Goal: Transaction & Acquisition: Book appointment/travel/reservation

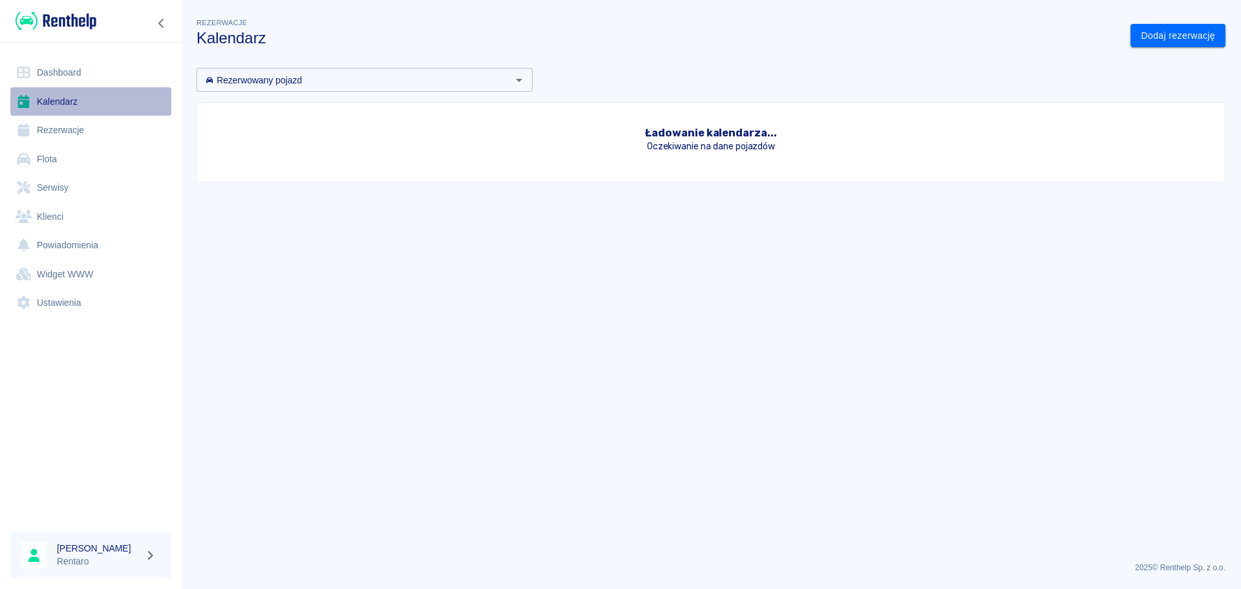
click at [63, 105] on link "Kalendarz" at bounding box center [90, 101] width 161 height 29
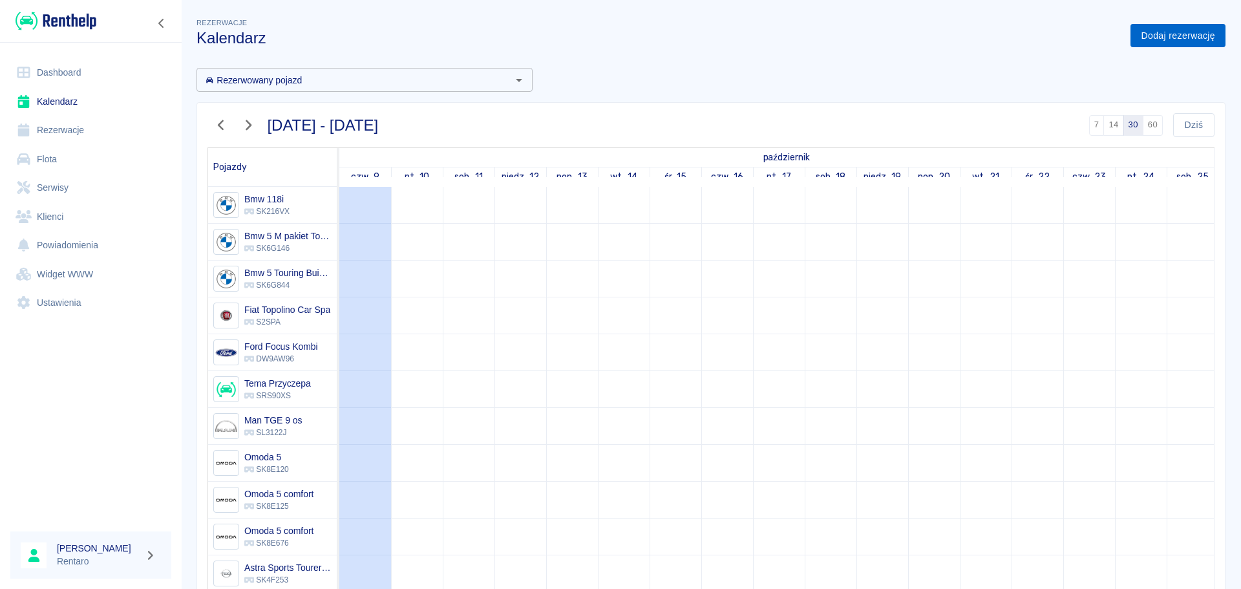
click at [1140, 31] on link "Dodaj rezerwację" at bounding box center [1178, 36] width 95 height 24
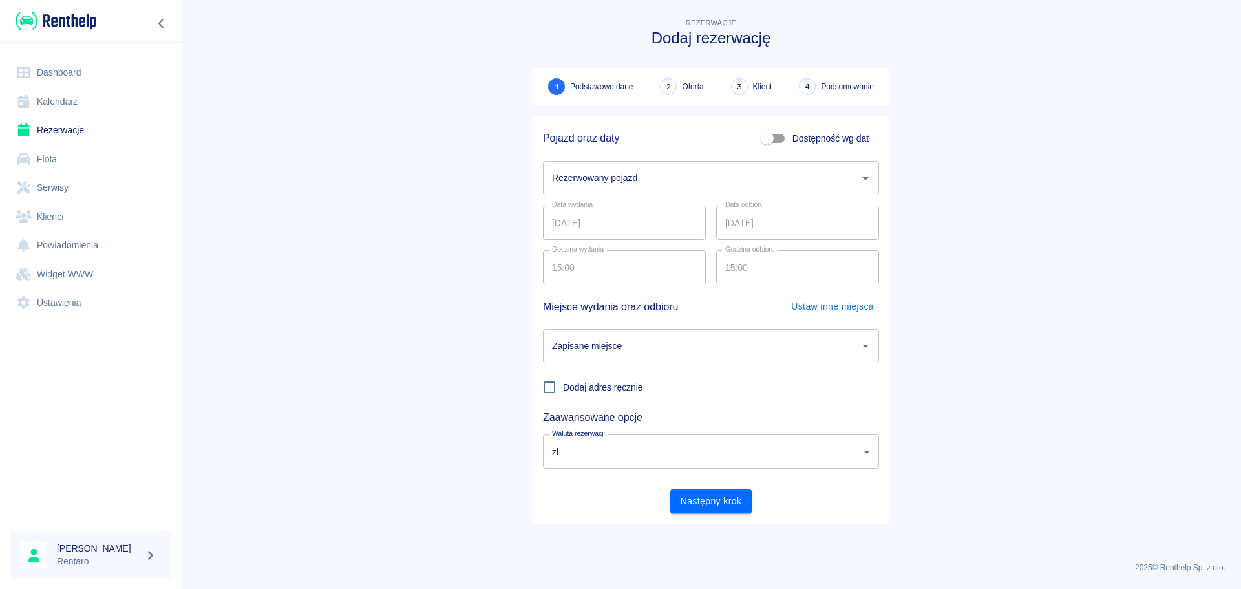
click at [647, 182] on input "Rezerwowany pojazd" at bounding box center [701, 178] width 305 height 23
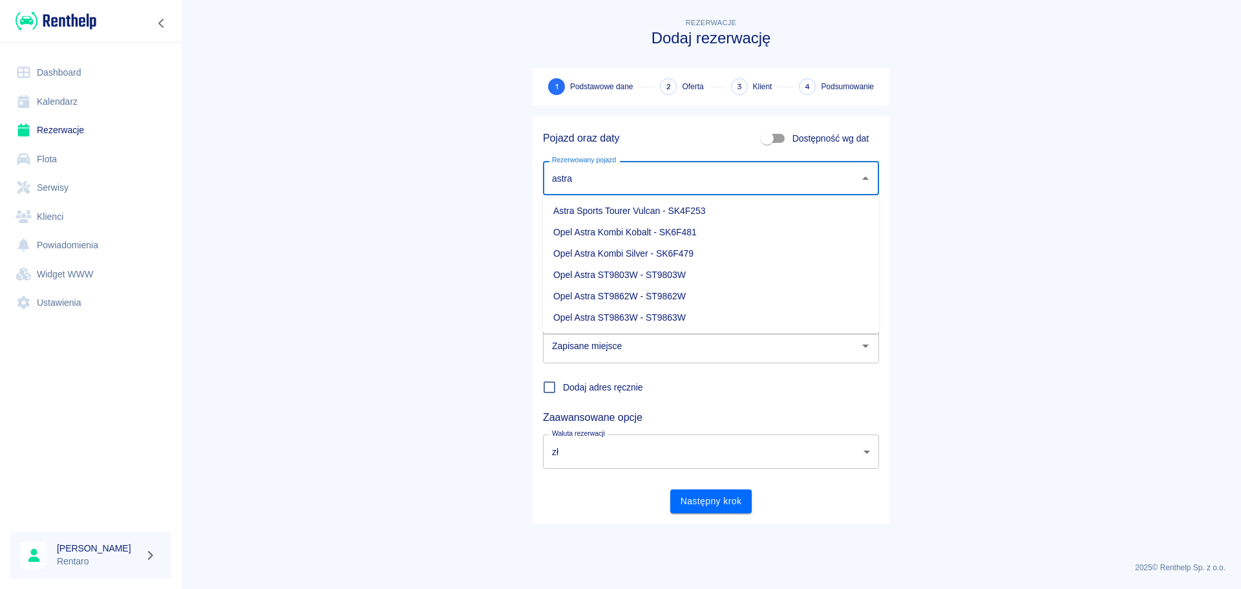
click at [692, 235] on li "Opel Astra Kombi Kobalt - SK6F481" at bounding box center [711, 232] width 336 height 21
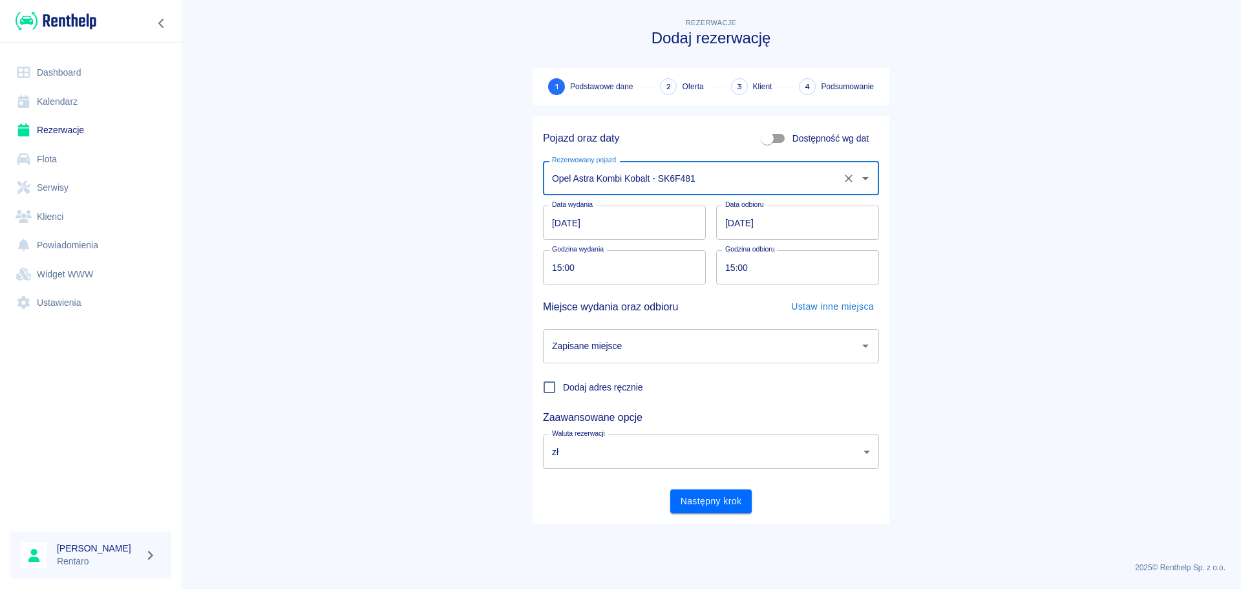
type input "Opel Astra Kombi Kobalt - SK6F481"
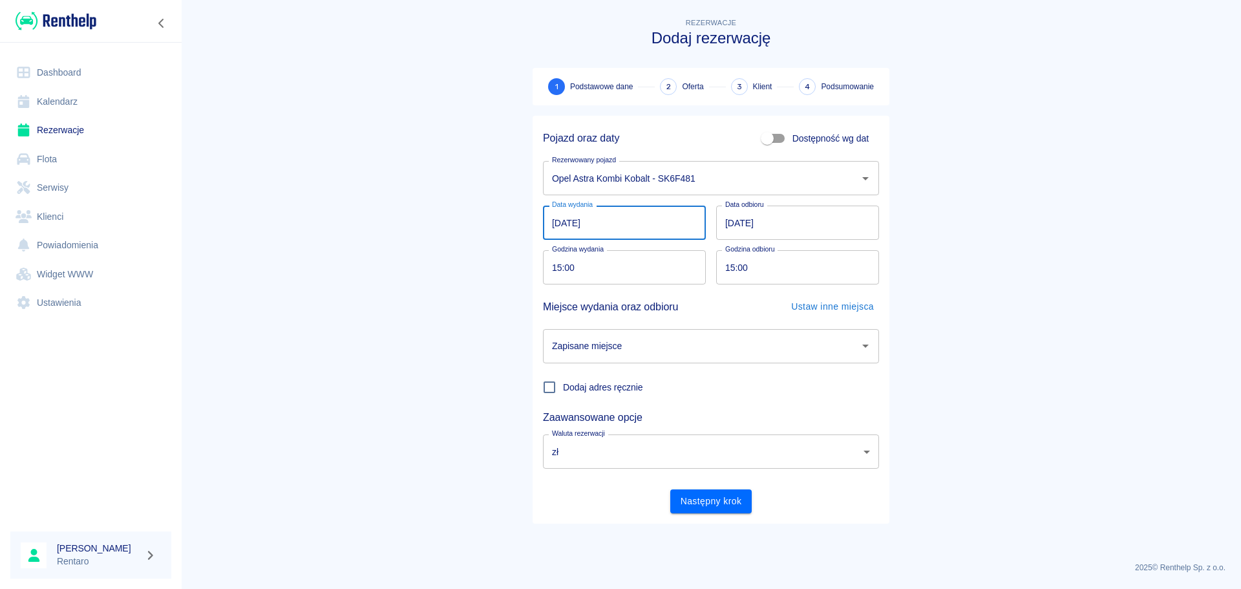
click at [690, 234] on input "[DATE]" at bounding box center [624, 223] width 163 height 34
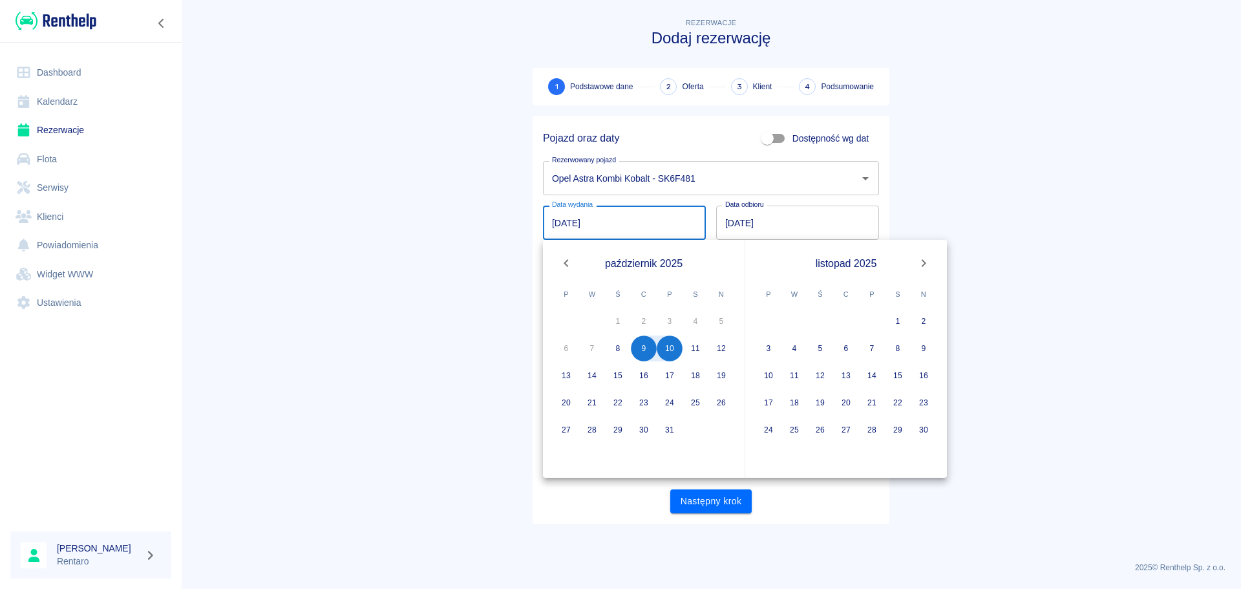
click at [920, 264] on icon "Next month" at bounding box center [924, 263] width 16 height 16
click at [850, 372] on button "18" at bounding box center [846, 376] width 26 height 26
type input "[DATE]"
type input "DD.MM.YYYY"
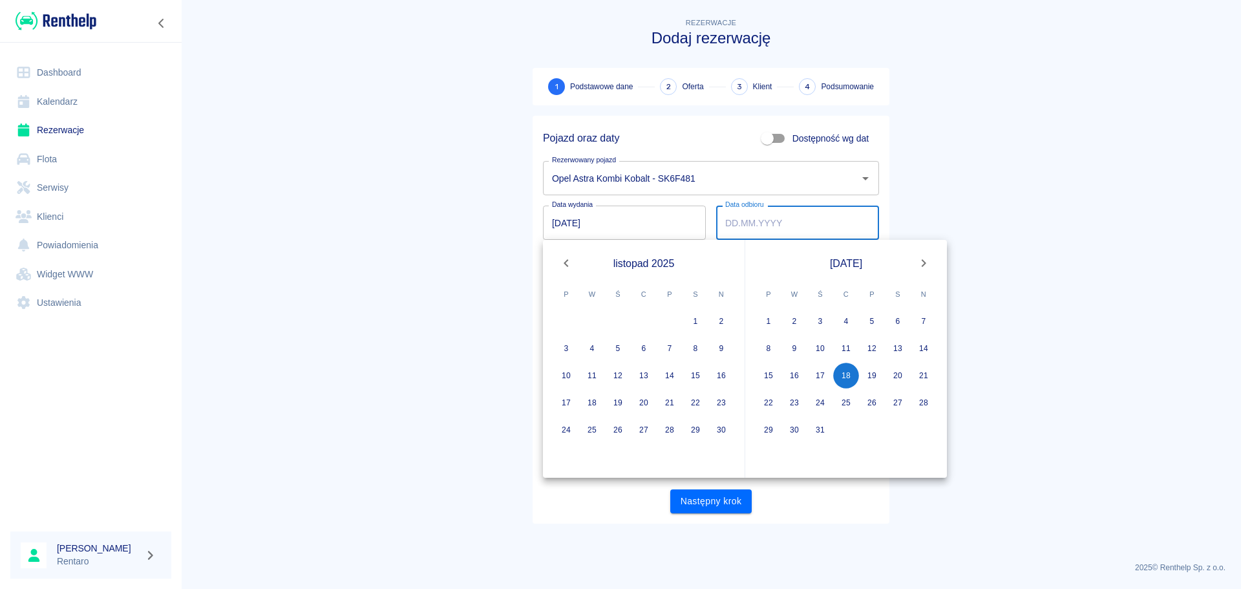
click at [924, 266] on icon "Next month" at bounding box center [924, 263] width 16 height 16
click at [767, 352] on button "5" at bounding box center [769, 348] width 26 height 26
type input "[DATE]"
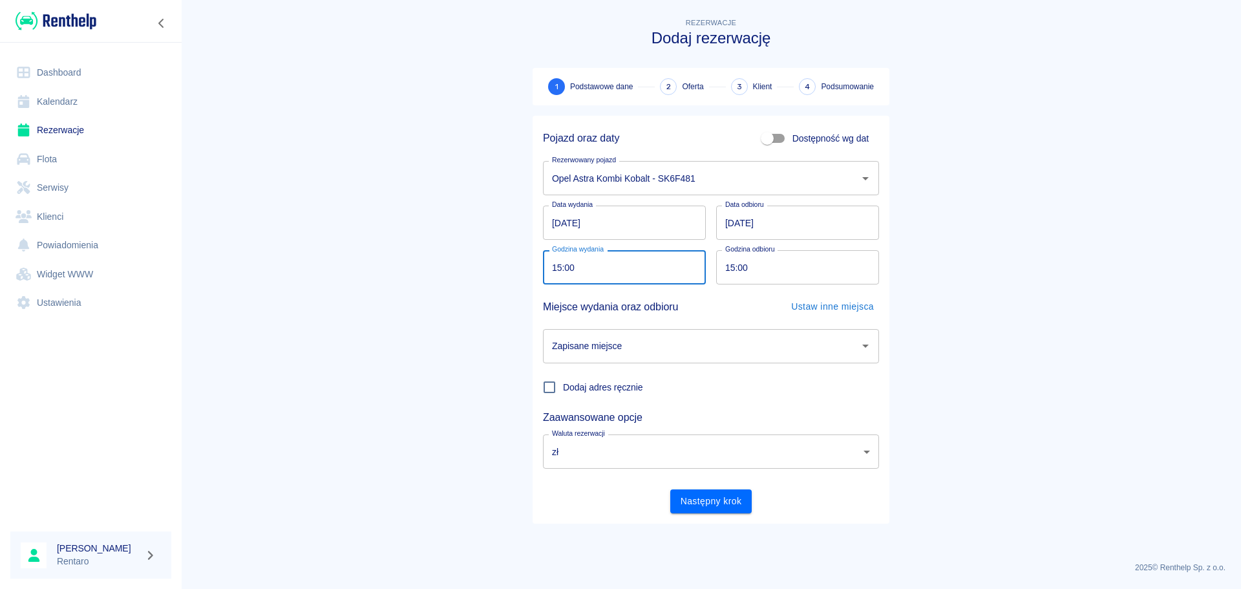
click at [574, 275] on input "15:00" at bounding box center [620, 267] width 154 height 34
click at [703, 352] on input "Zapisane miejsce" at bounding box center [701, 346] width 305 height 23
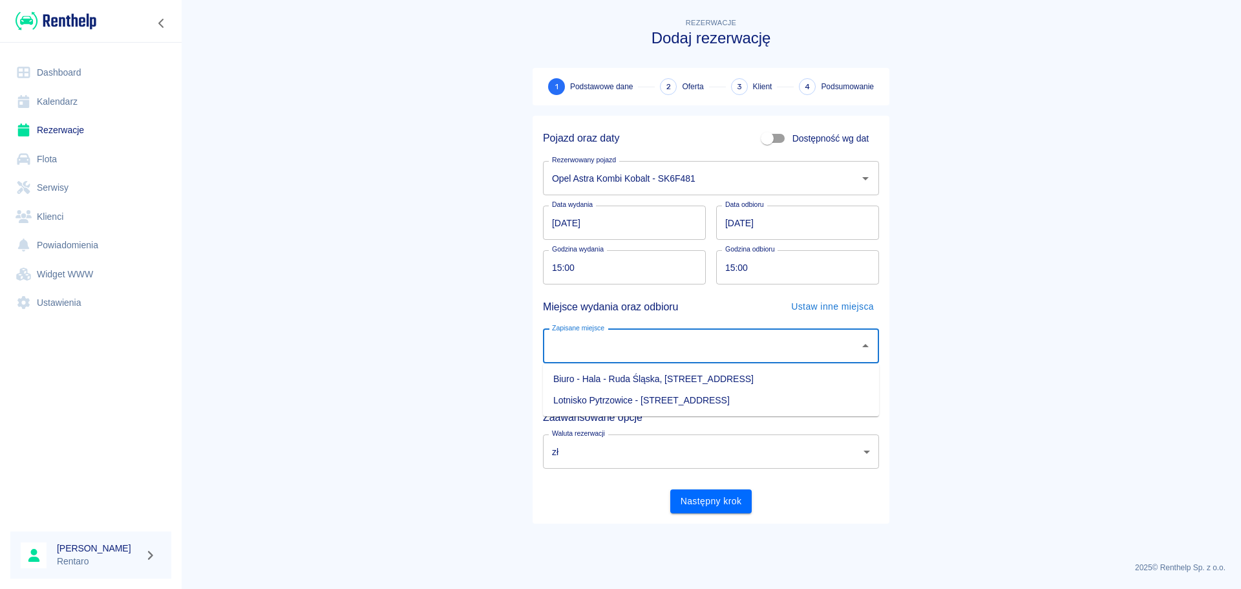
click at [688, 378] on li "Biuro - Hala - Ruda Śląska, [STREET_ADDRESS]" at bounding box center [711, 378] width 336 height 21
type input "Biuro - Hala - Ruda Śląska, [STREET_ADDRESS]"
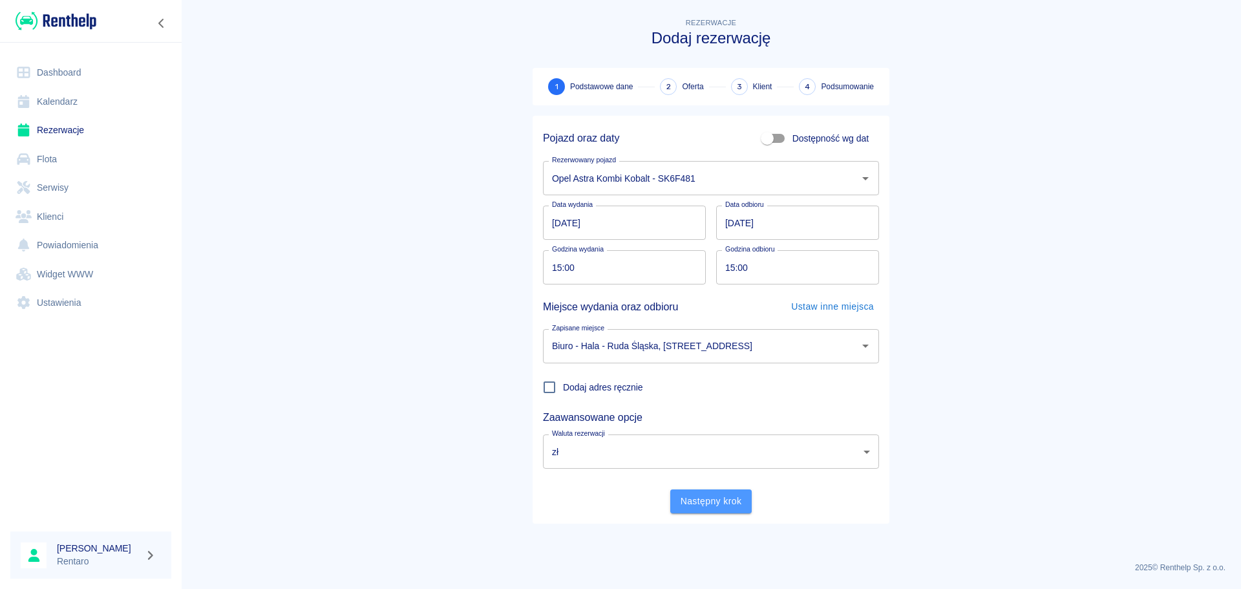
click at [699, 499] on button "Następny krok" at bounding box center [711, 501] width 82 height 24
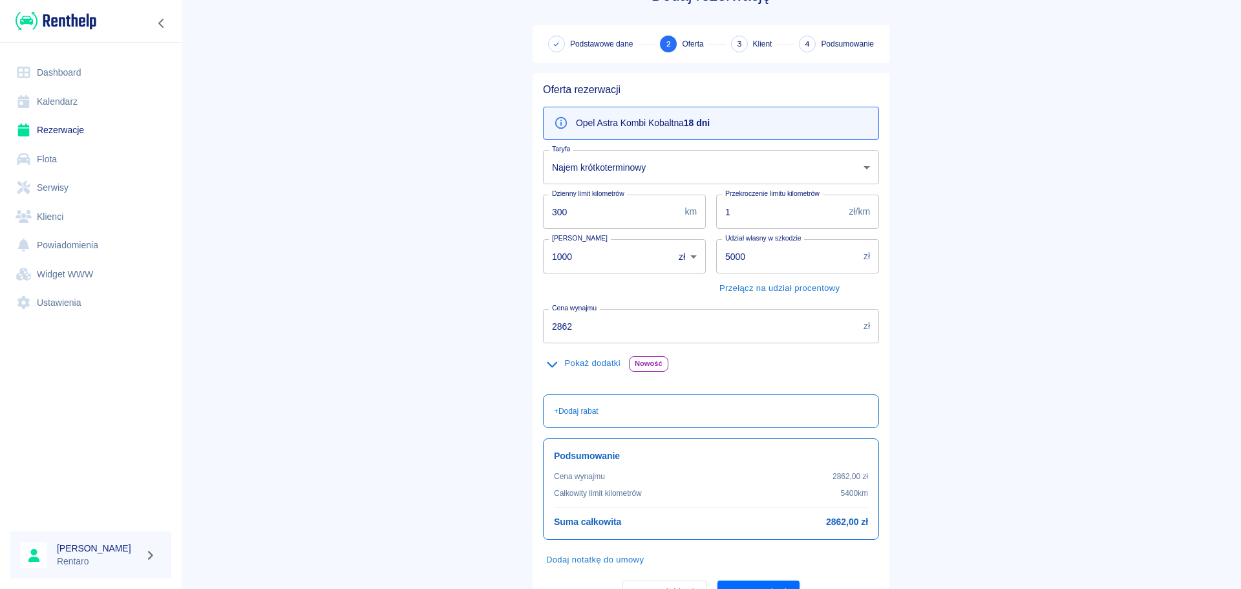
scroll to position [65, 0]
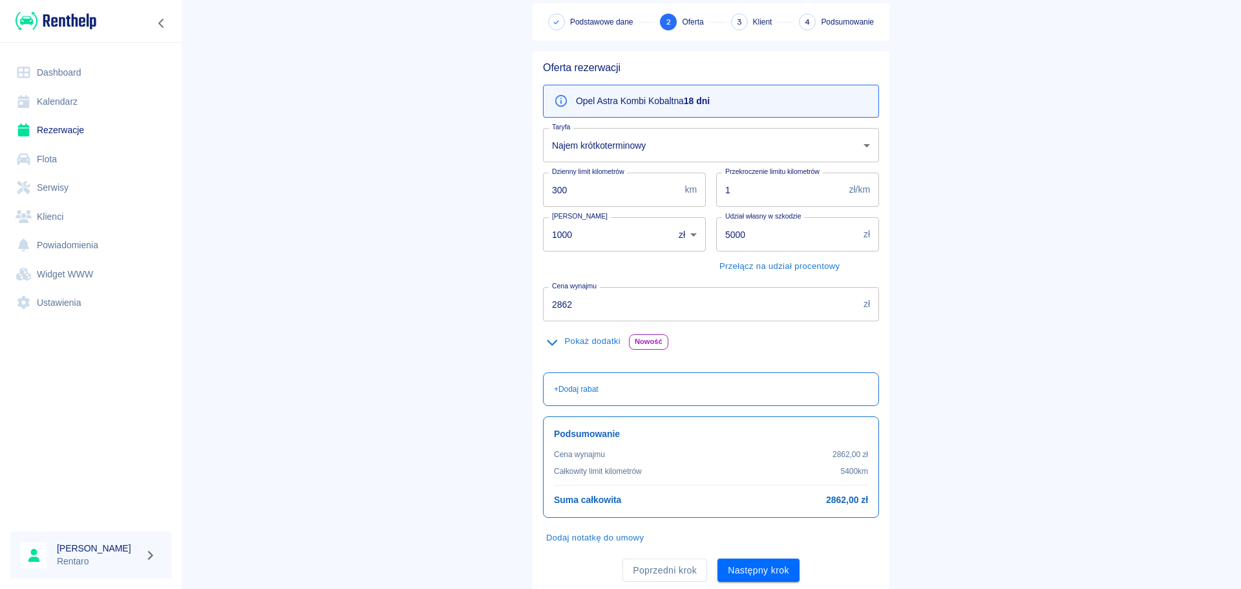
click at [648, 138] on body "Używamy plików Cookies, by zapewnić Ci najlepsze możliwe doświadczenie. Aby dow…" at bounding box center [620, 294] width 1241 height 589
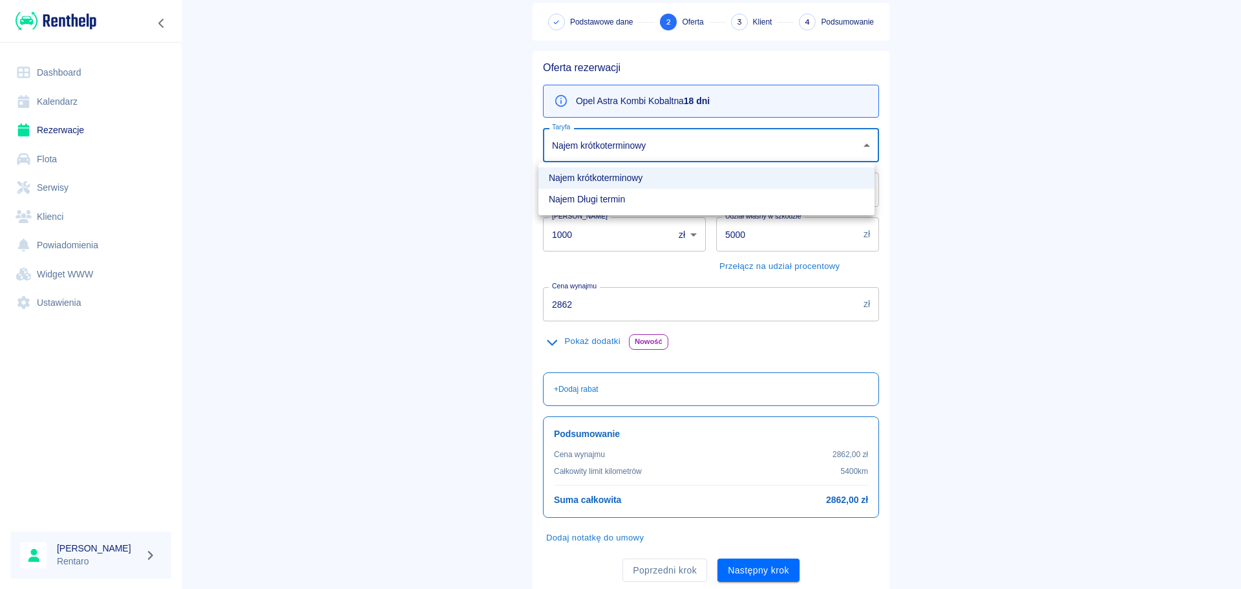
click at [677, 142] on div at bounding box center [620, 294] width 1241 height 589
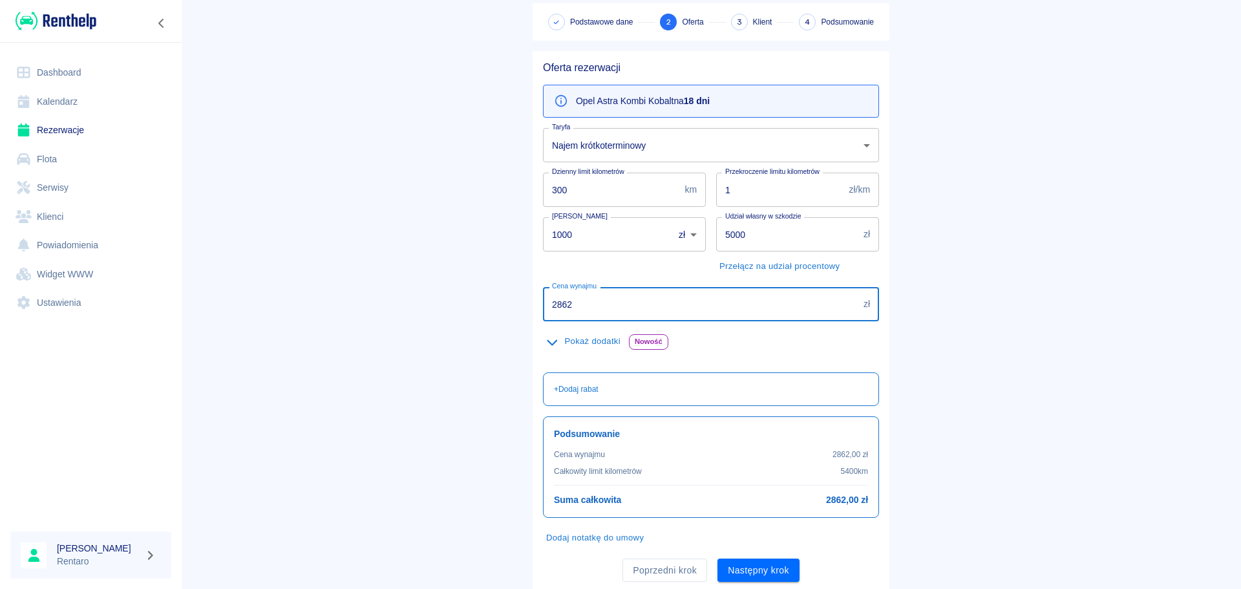
click at [636, 296] on input "2862" at bounding box center [700, 304] width 315 height 34
type input "2200"
click at [802, 359] on div "Pokaż dodatki Nowość Mycie samochodu Jednorazowo 50,00 zł Mycie samochodu zewną…" at bounding box center [706, 341] width 346 height 41
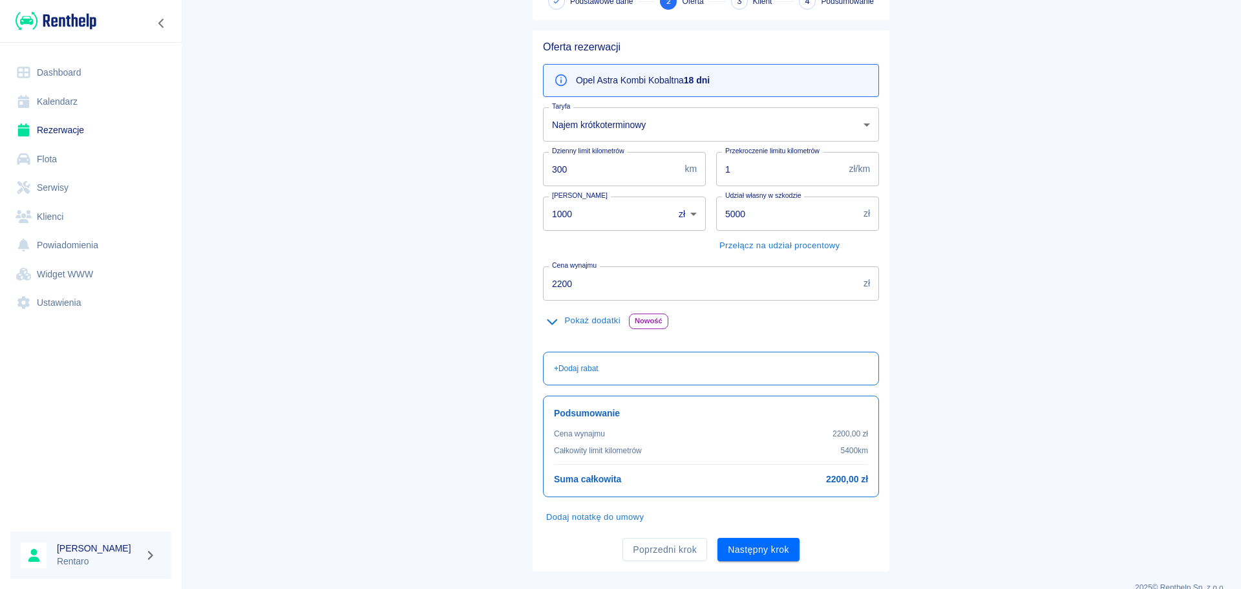
scroll to position [105, 0]
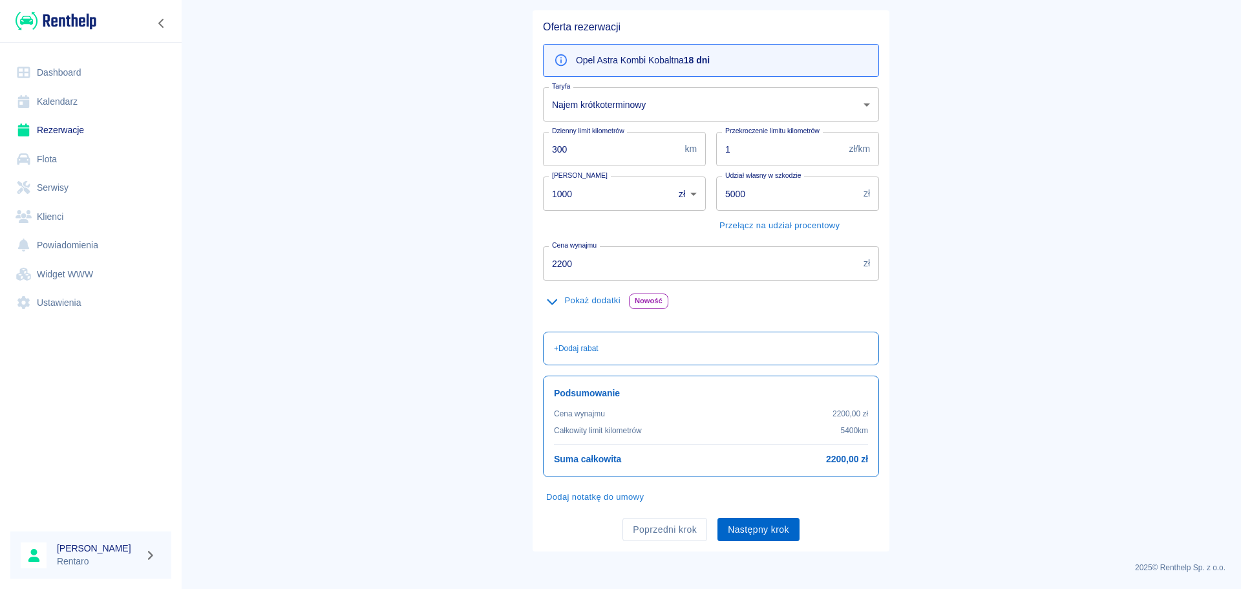
click at [743, 524] on button "Następny krok" at bounding box center [759, 530] width 82 height 24
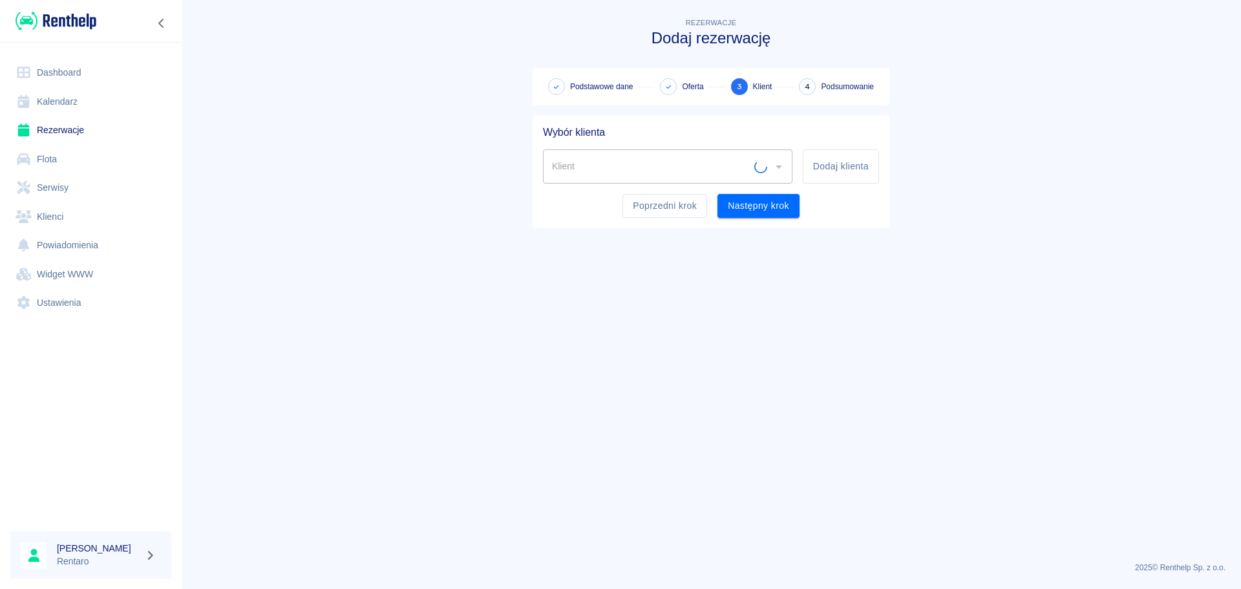
scroll to position [0, 0]
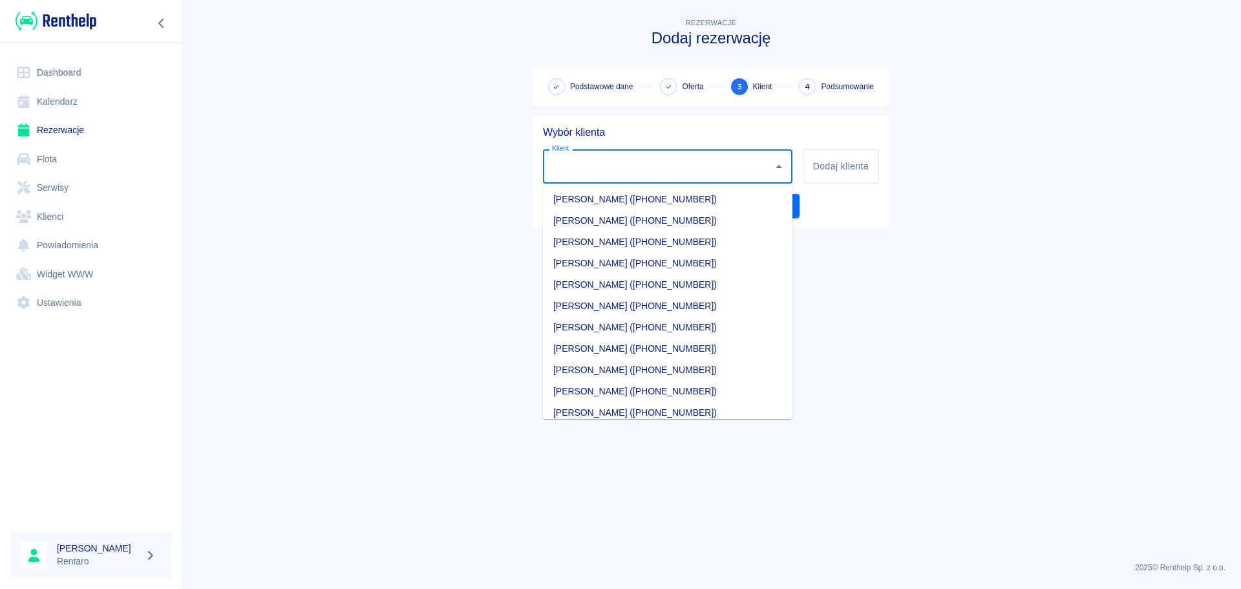
click at [625, 165] on input "Klient" at bounding box center [658, 166] width 218 height 23
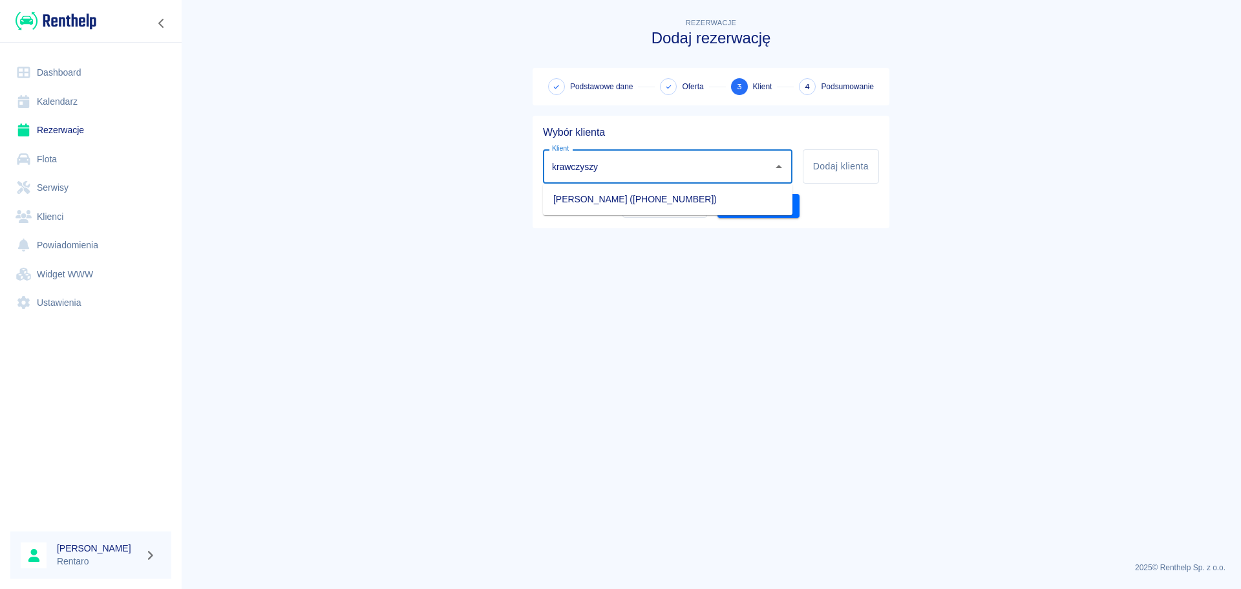
click at [620, 189] on li "[PERSON_NAME] ([PHONE_NUMBER])" at bounding box center [668, 199] width 250 height 21
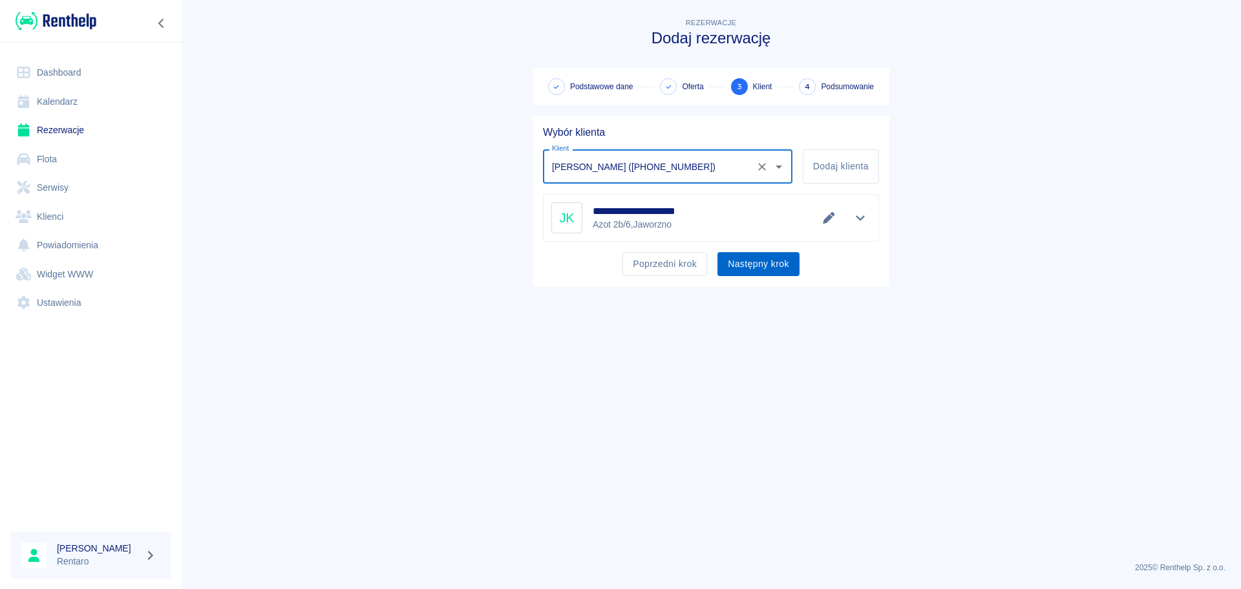
type input "[PERSON_NAME] ([PHONE_NUMBER])"
click at [783, 265] on button "Następny krok" at bounding box center [759, 264] width 82 height 24
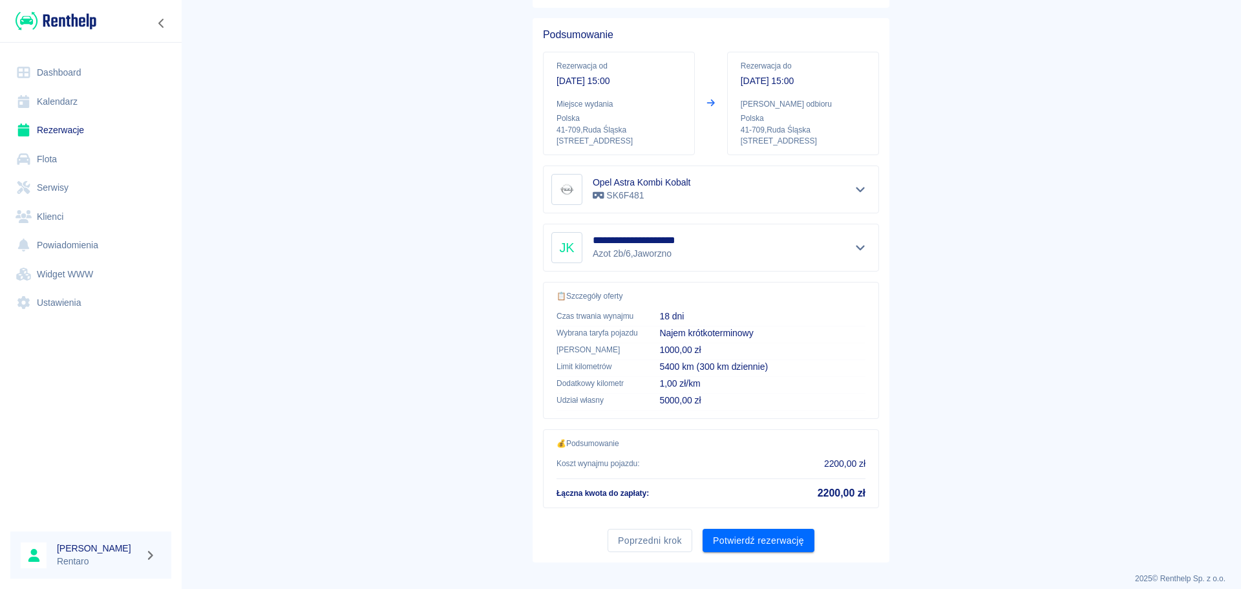
scroll to position [109, 0]
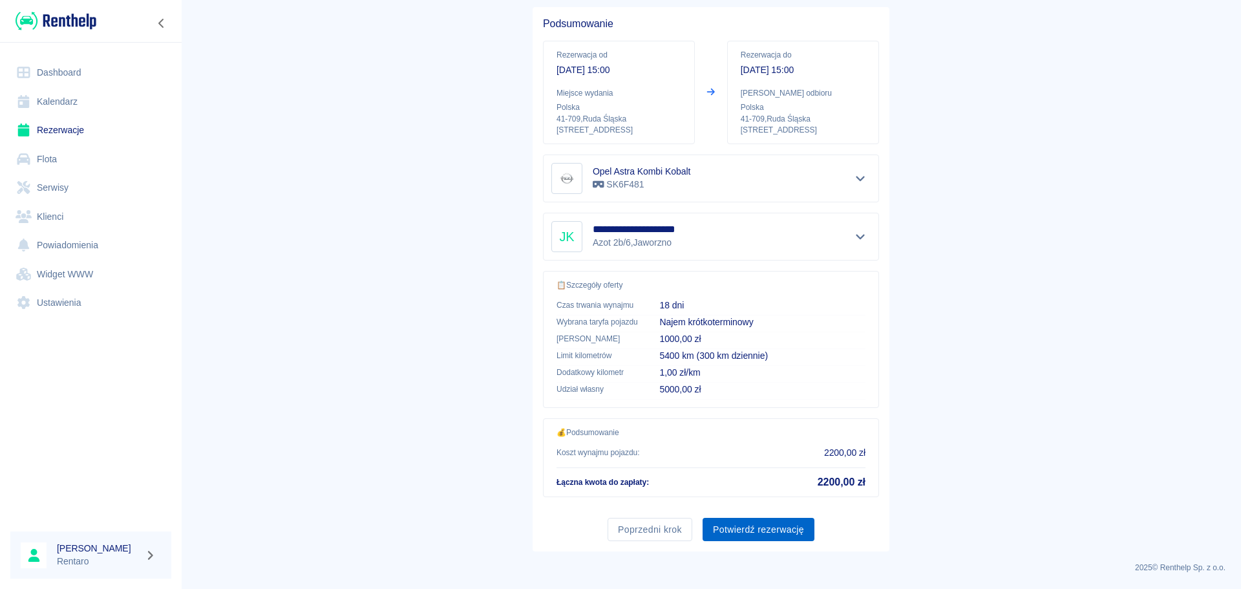
click at [741, 524] on button "Potwierdź rezerwację" at bounding box center [759, 530] width 112 height 24
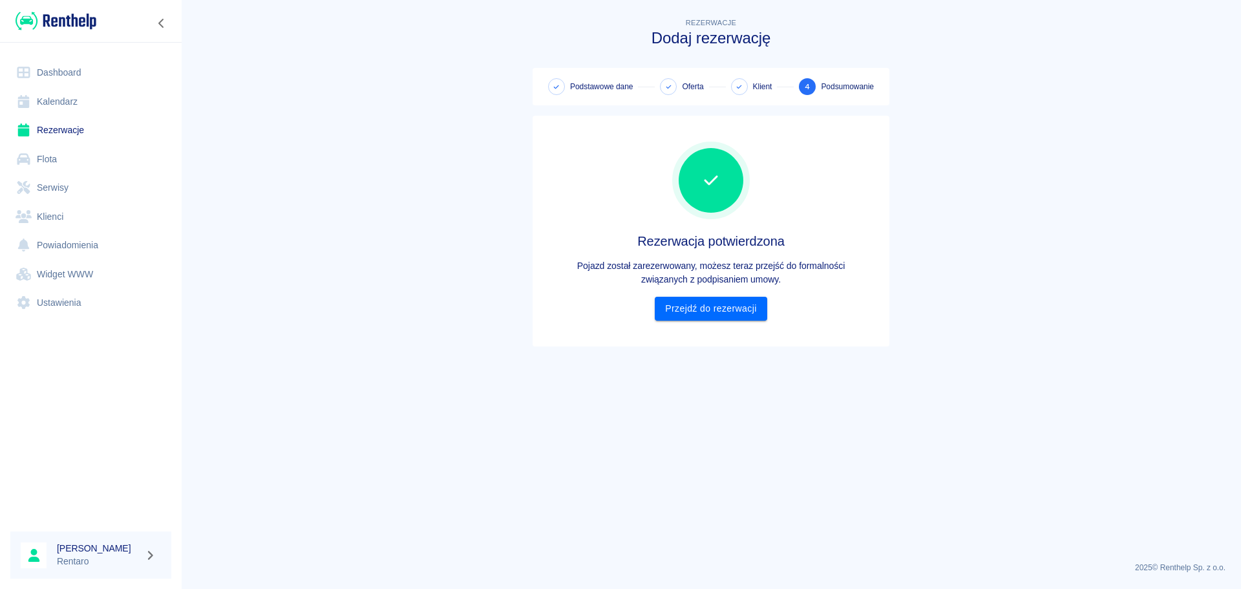
scroll to position [0, 0]
click at [708, 306] on link "Przejdź do rezerwacji" at bounding box center [711, 309] width 112 height 24
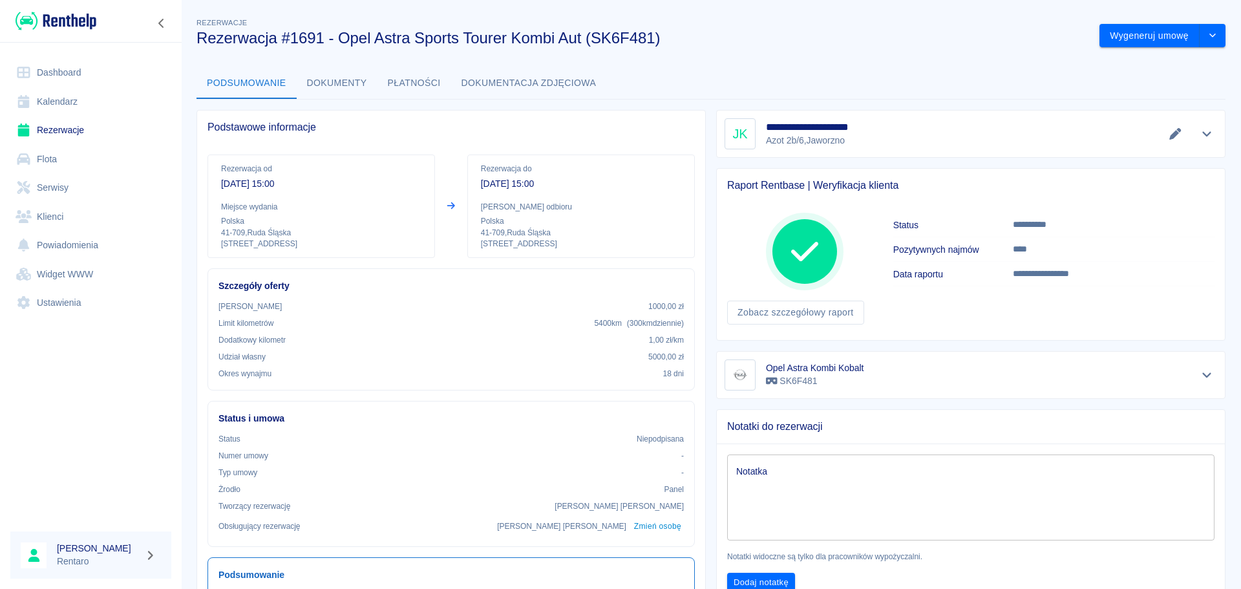
click at [32, 107] on link "Kalendarz" at bounding box center [90, 101] width 161 height 29
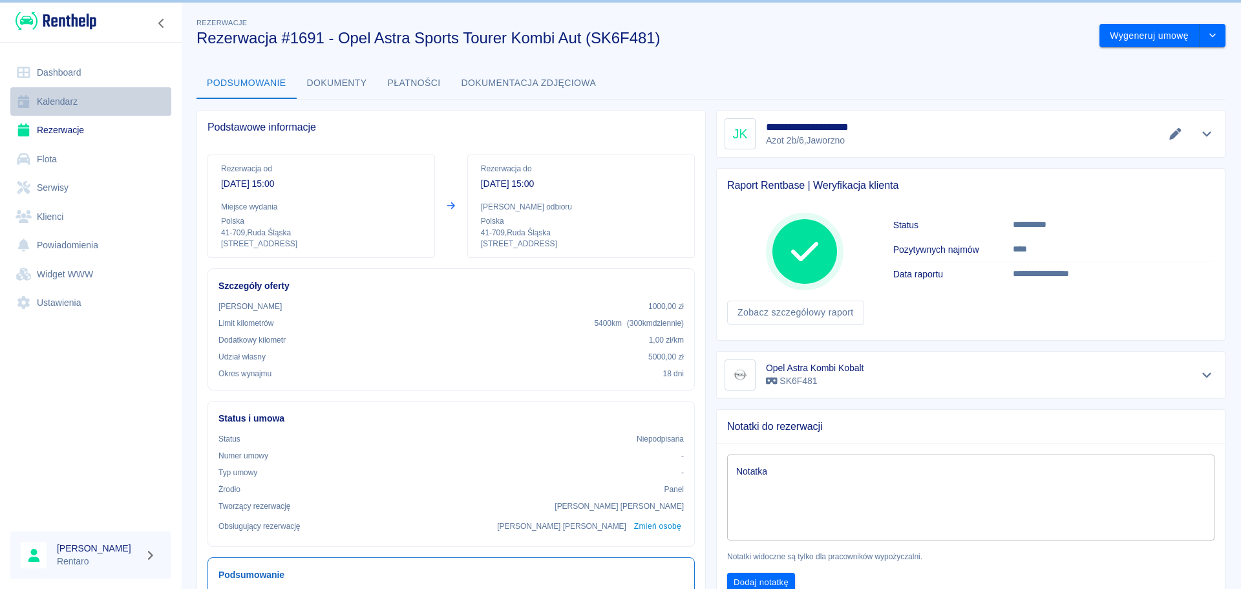
click at [58, 96] on link "Kalendarz" at bounding box center [90, 101] width 161 height 29
